Goal: Information Seeking & Learning: Find specific fact

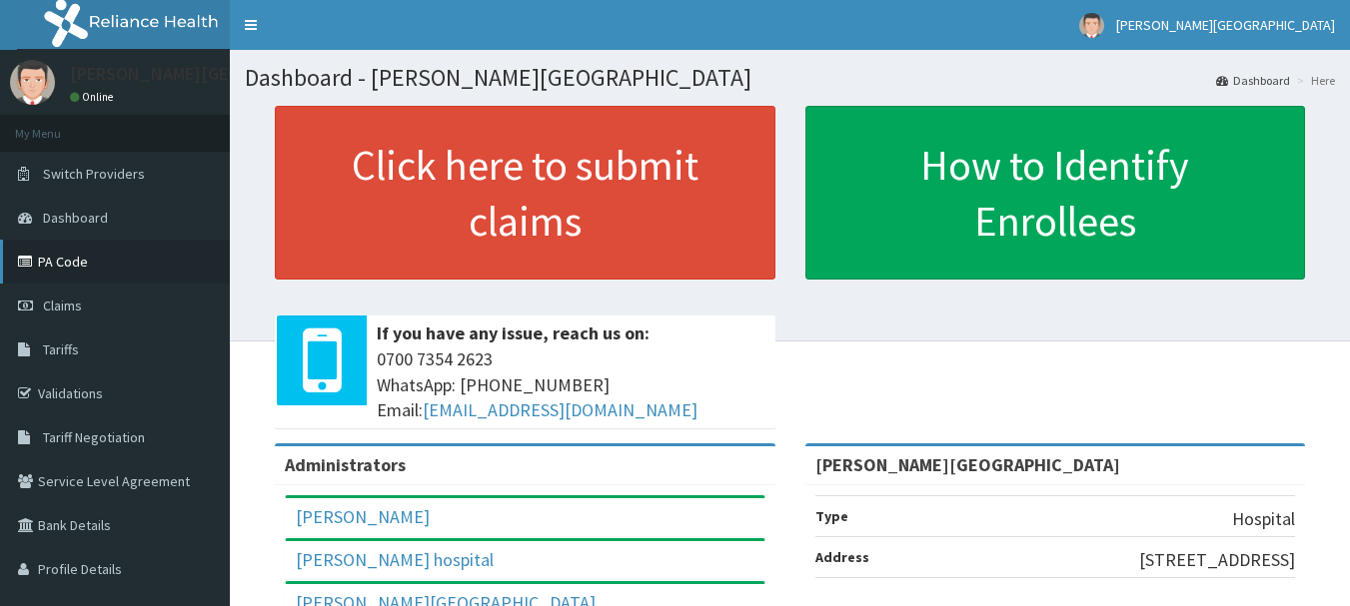
click at [114, 267] on link "PA Code" at bounding box center [115, 262] width 230 height 44
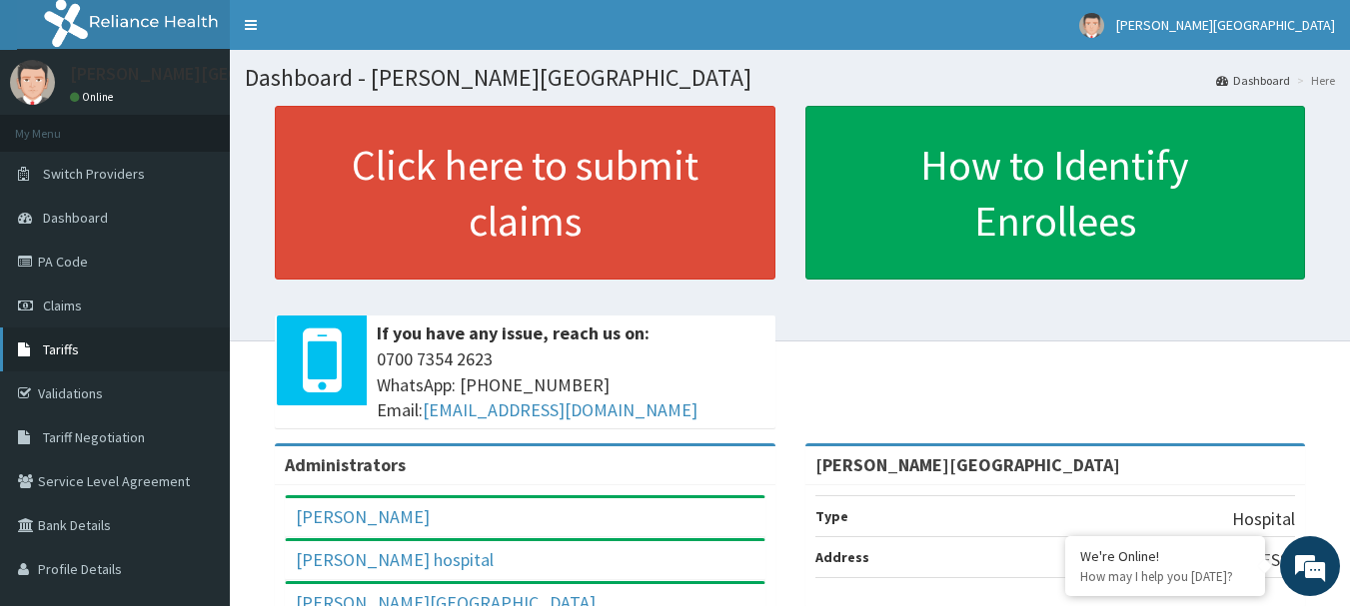
click at [166, 351] on link "Tariffs" at bounding box center [115, 350] width 230 height 44
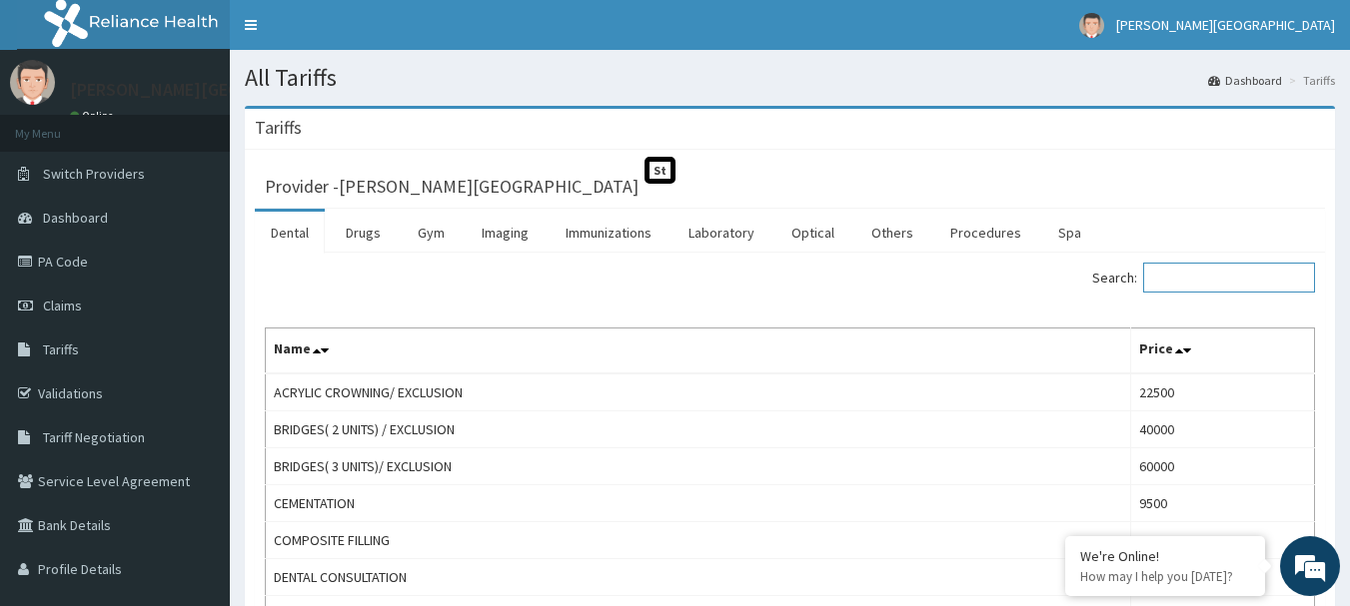
click at [1283, 285] on input "Search:" at bounding box center [1229, 278] width 172 height 30
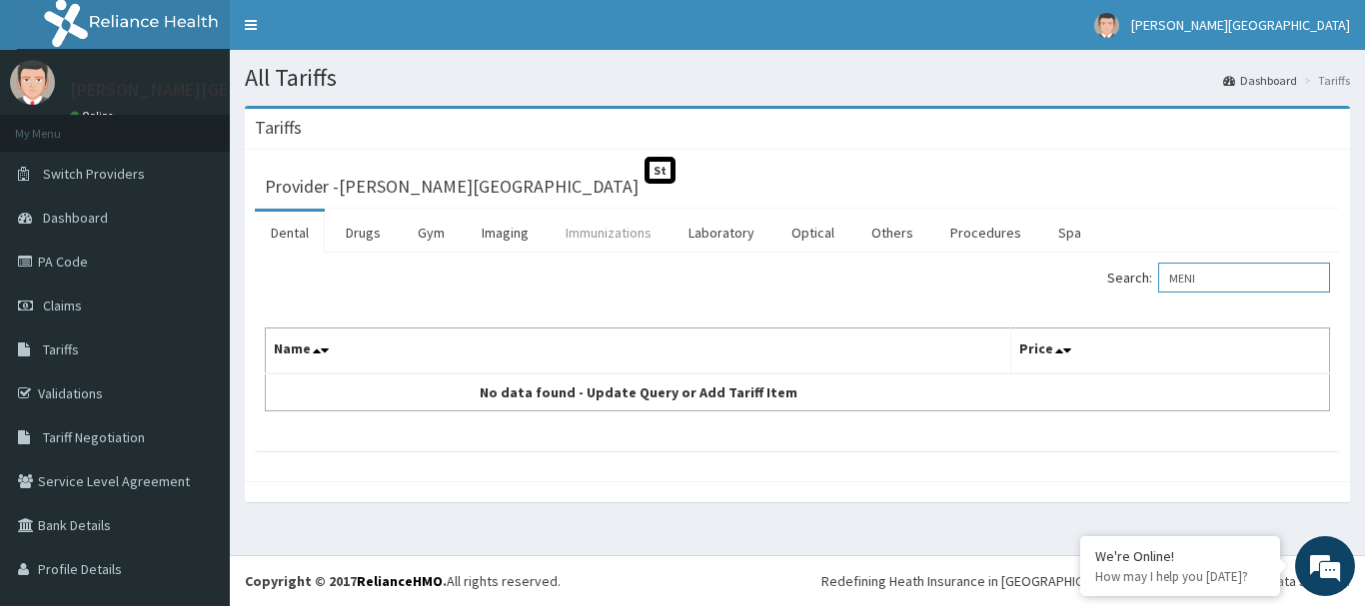
type input "MENI"
click at [628, 238] on link "Immunizations" at bounding box center [608, 233] width 118 height 42
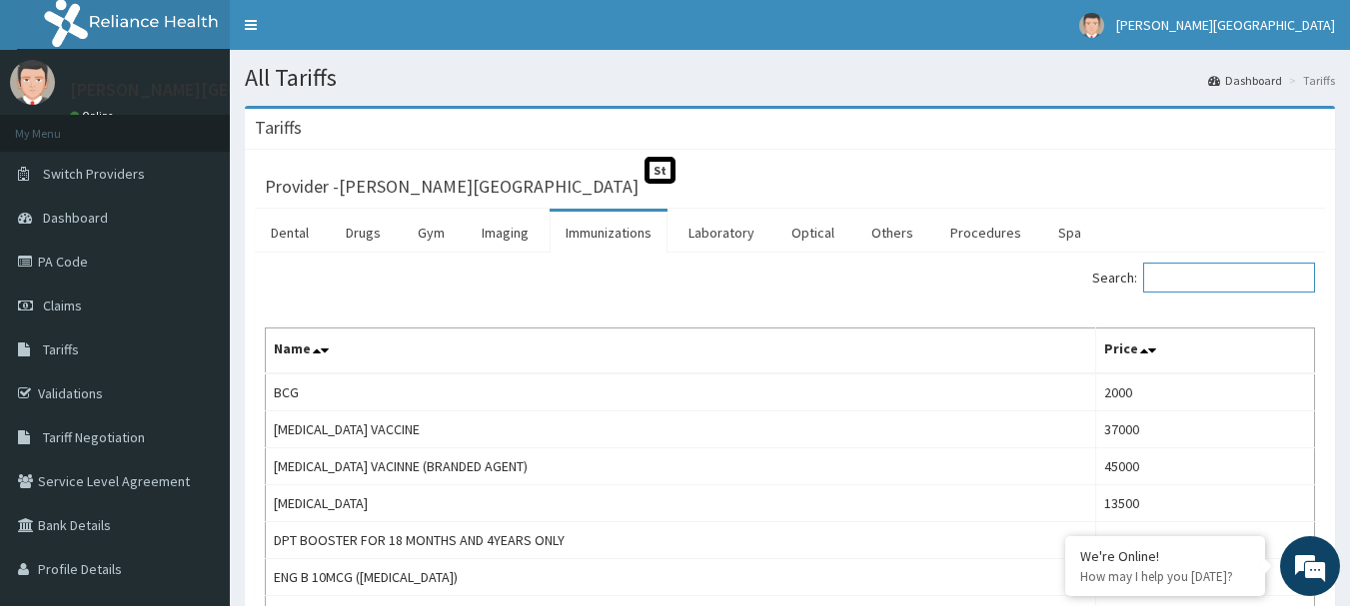
click at [1193, 277] on input "Search:" at bounding box center [1229, 278] width 172 height 30
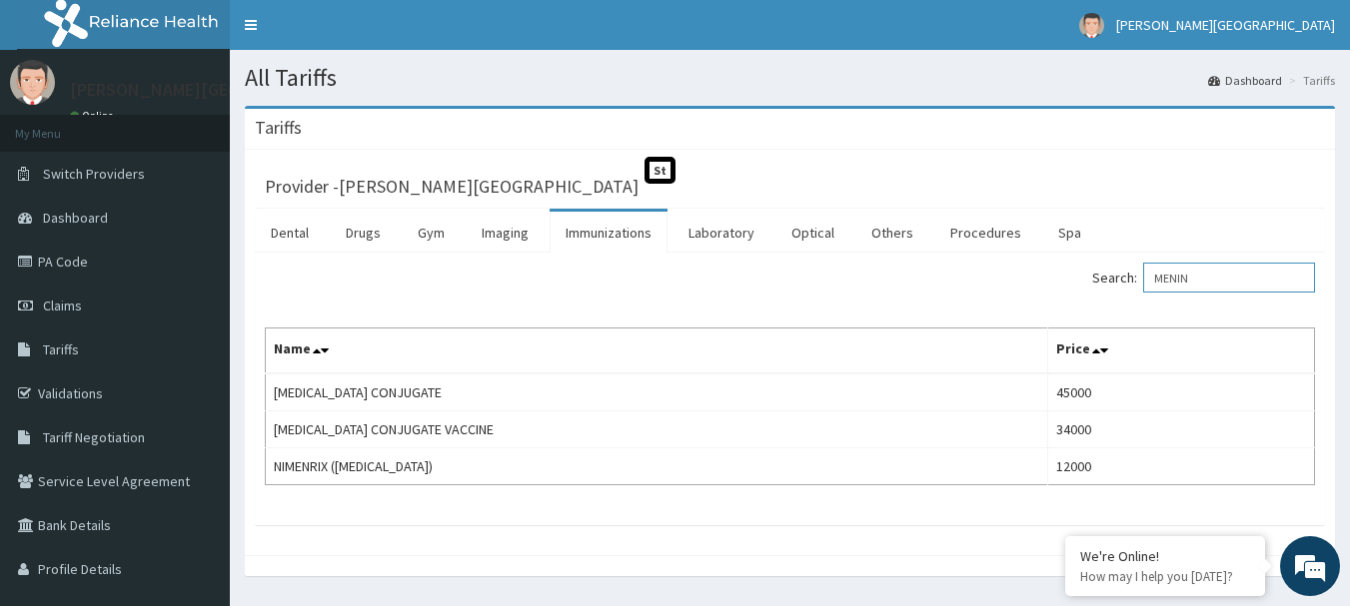
click at [1241, 274] on input "MENIN" at bounding box center [1229, 278] width 172 height 30
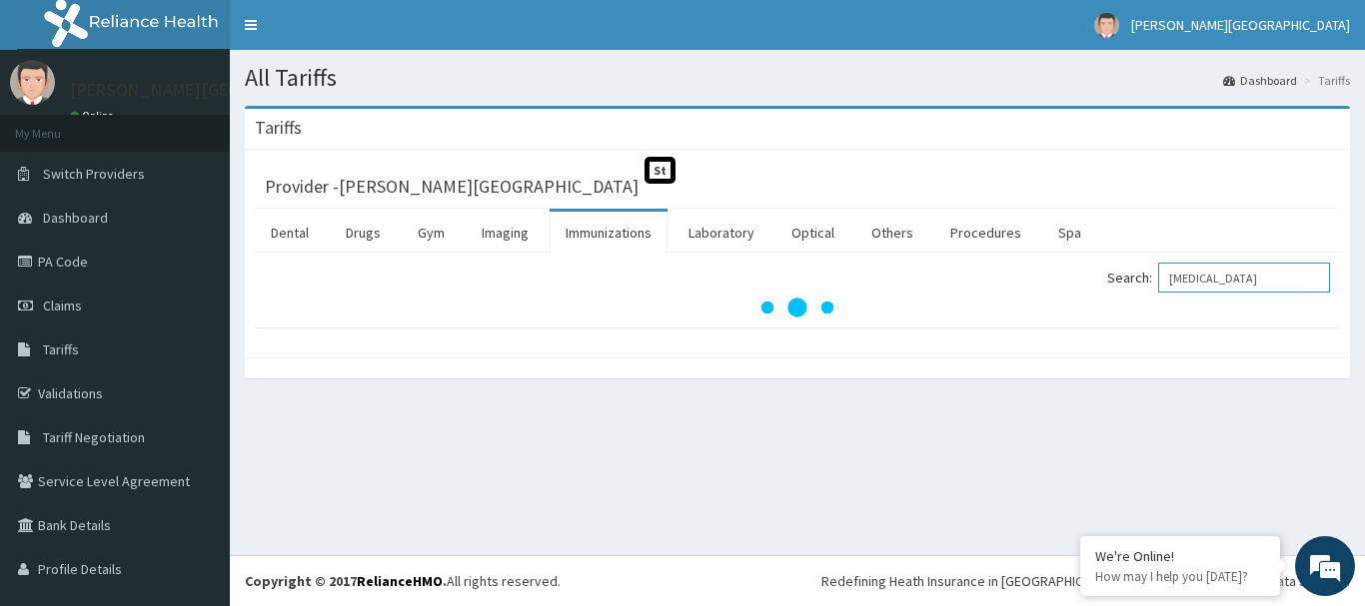
type input "[MEDICAL_DATA]"
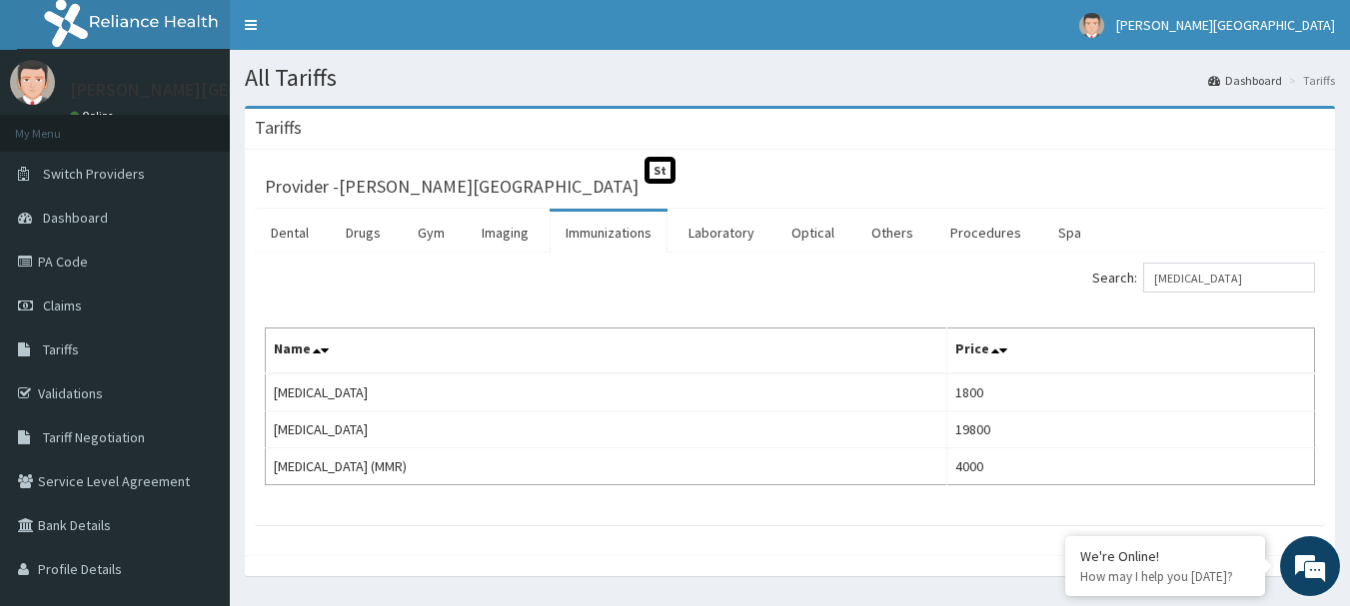
click at [601, 227] on link "Immunizations" at bounding box center [608, 233] width 118 height 42
click at [611, 234] on link "Immunizations" at bounding box center [608, 233] width 118 height 42
click at [1243, 273] on input "Search:" at bounding box center [1229, 278] width 172 height 30
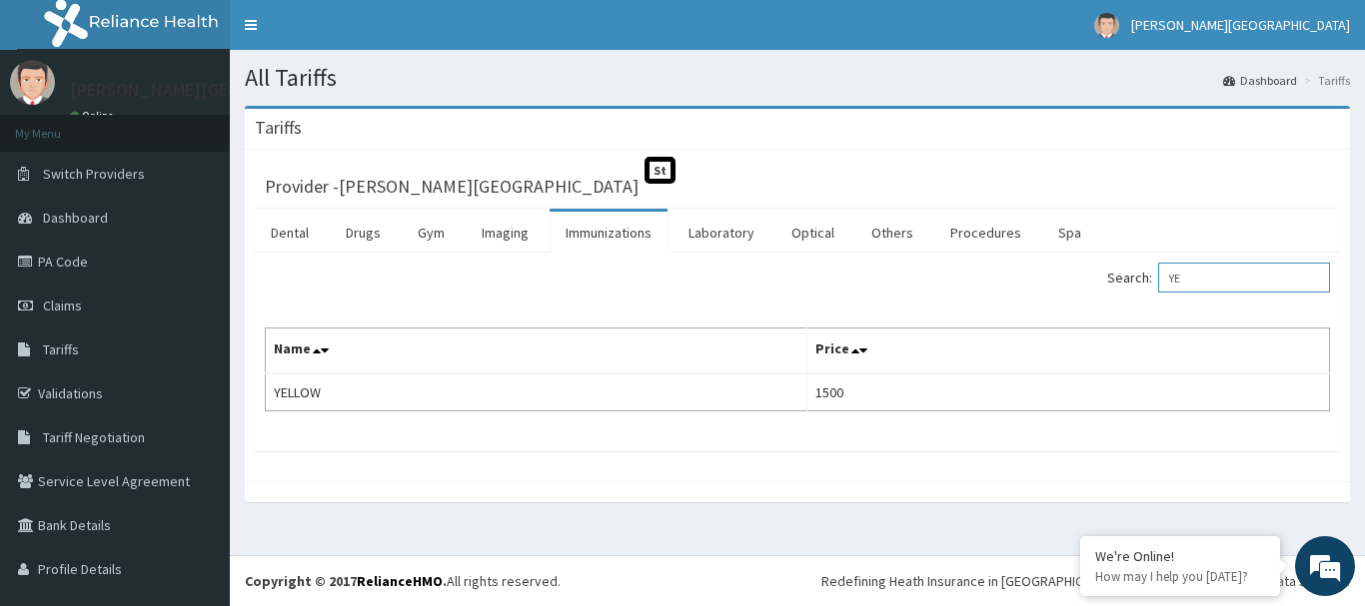
type input "Y"
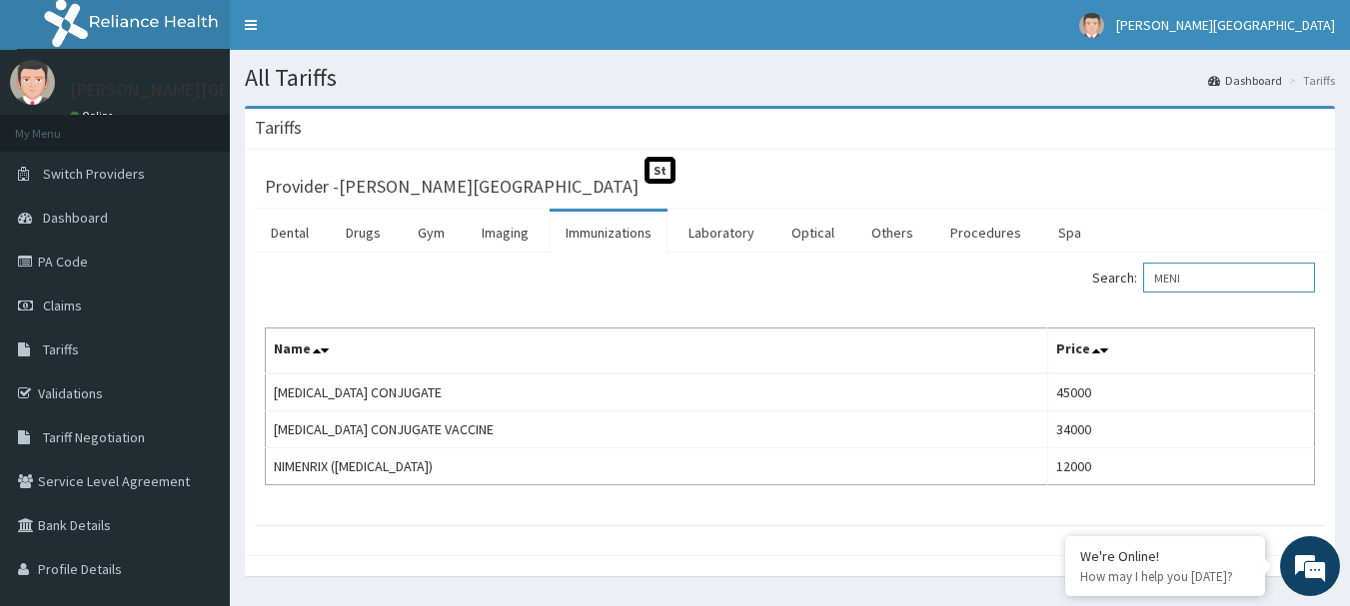
type input "MENI"
